Goal: Task Accomplishment & Management: Complete application form

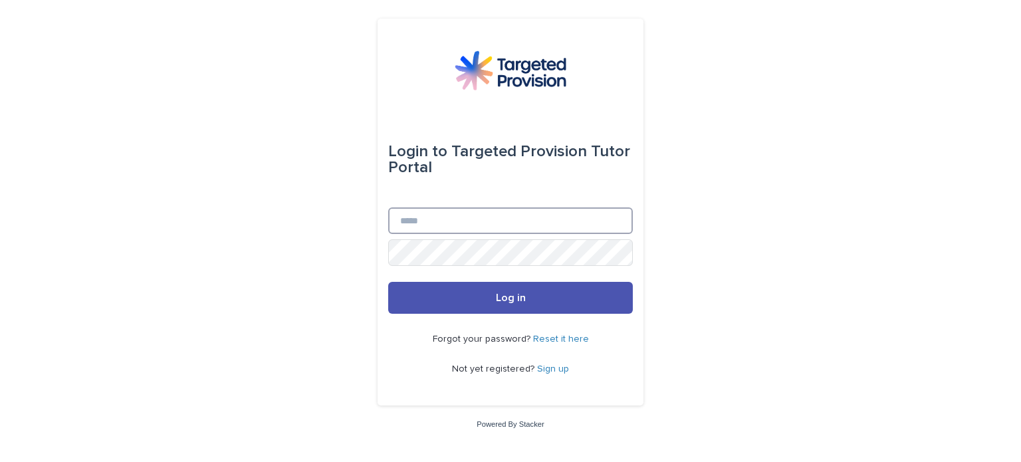
click at [433, 220] on input "Email" at bounding box center [510, 220] width 245 height 27
type input "**********"
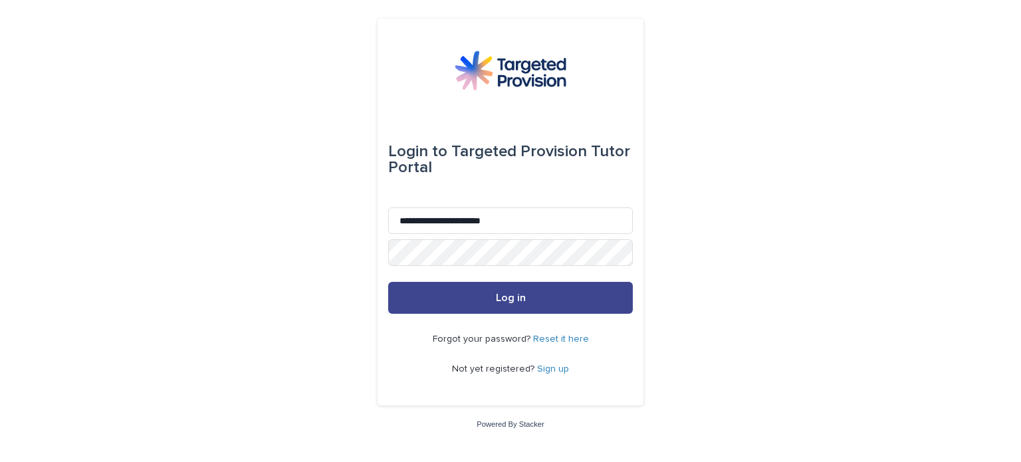
click at [513, 301] on span "Log in" at bounding box center [511, 297] width 30 height 11
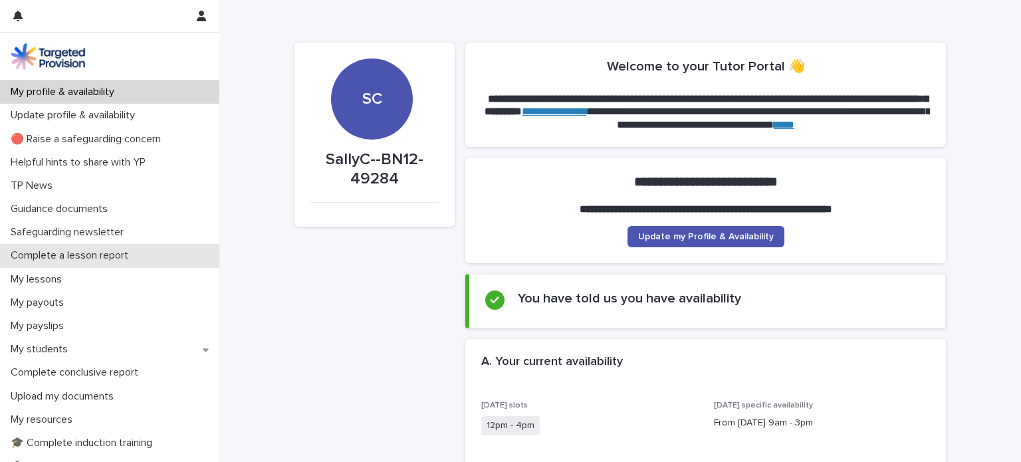
click at [78, 252] on p "Complete a lesson report" at bounding box center [72, 255] width 134 height 13
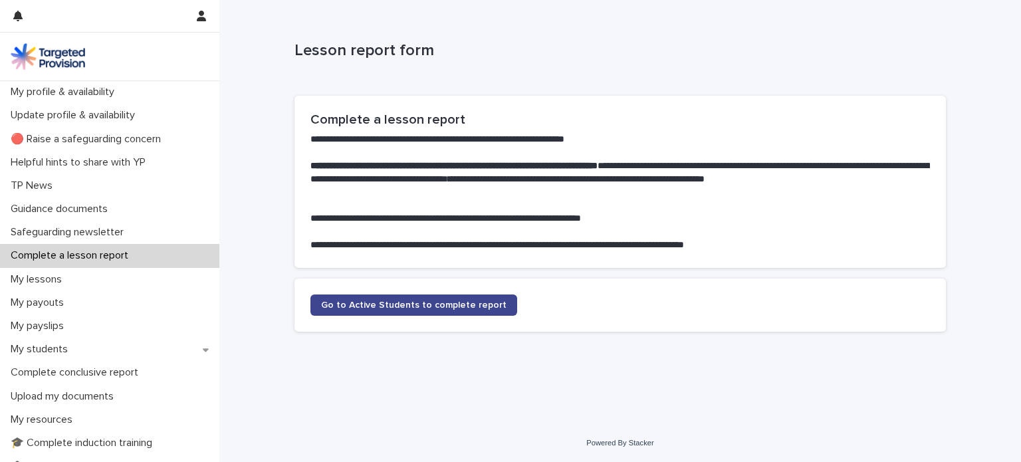
click at [360, 302] on span "Go to Active Students to complete report" at bounding box center [413, 304] width 185 height 9
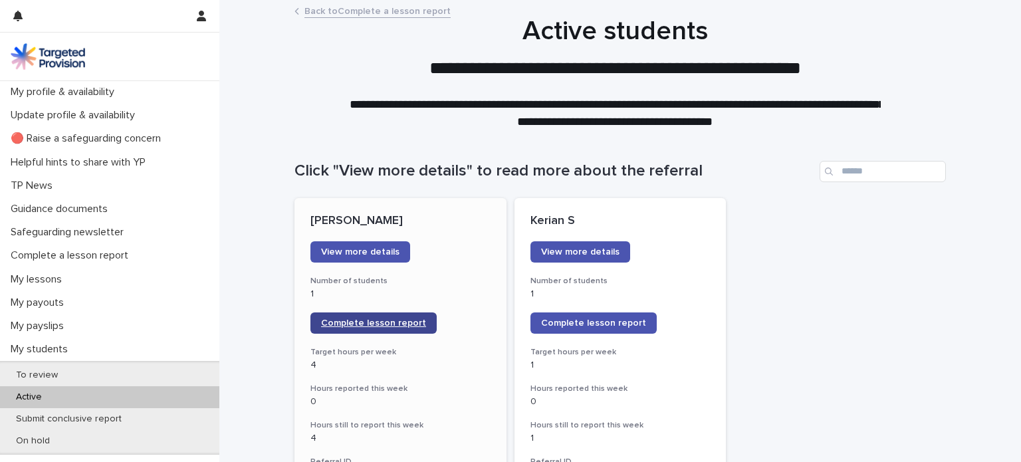
click at [376, 322] on span "Complete lesson report" at bounding box center [373, 322] width 105 height 9
